Goal: Transaction & Acquisition: Subscribe to service/newsletter

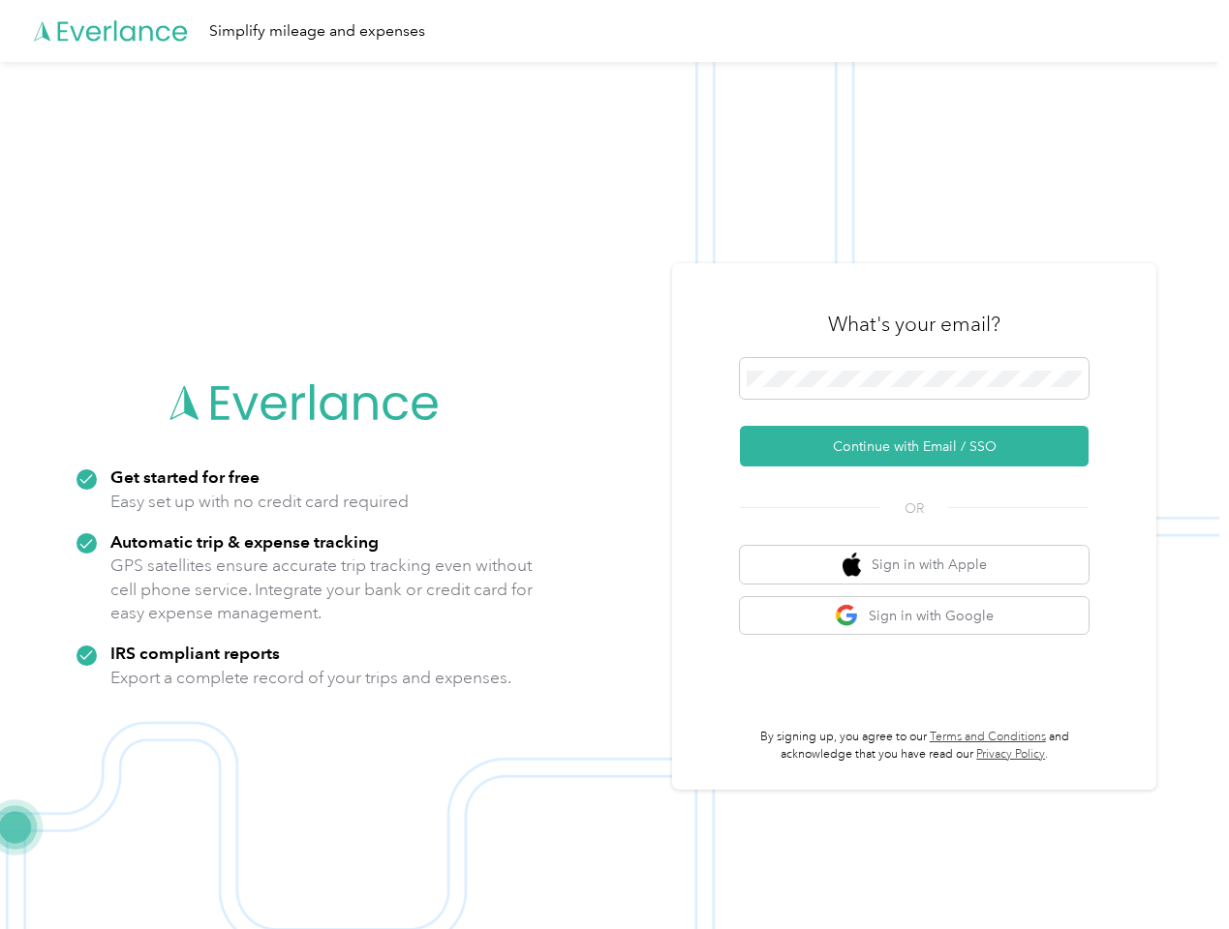
click at [614, 465] on img at bounding box center [609, 526] width 1219 height 929
click at [614, 31] on div "Simplify mileage and expenses" at bounding box center [609, 31] width 1219 height 62
click at [922, 446] on button "Continue with Email / SSO" at bounding box center [914, 446] width 349 height 41
click at [922, 564] on button "Sign in with Apple" at bounding box center [914, 565] width 349 height 38
click at [922, 616] on button "Sign in with Google" at bounding box center [914, 616] width 349 height 38
